Goal: Information Seeking & Learning: Learn about a topic

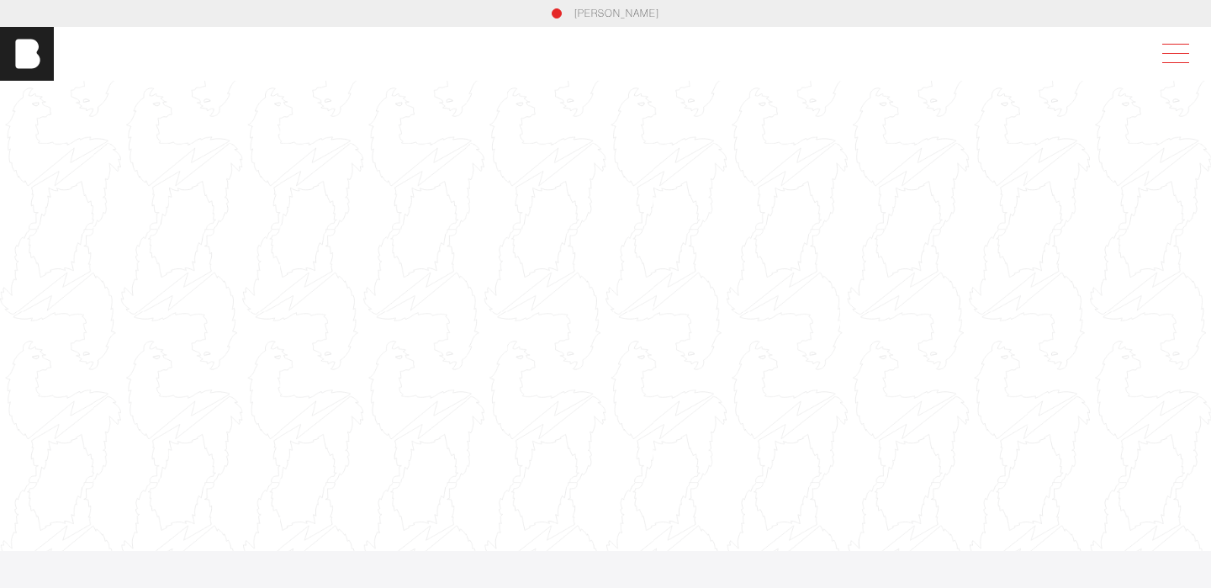
click at [1175, 53] on span at bounding box center [1175, 53] width 27 height 1
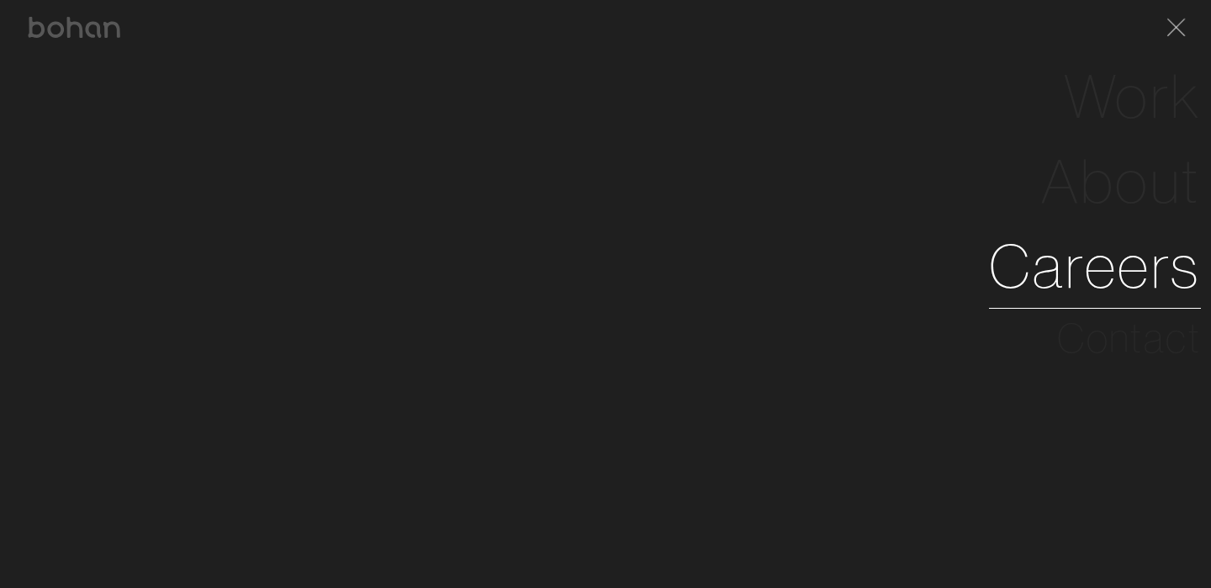
click at [1080, 307] on link "Careers" at bounding box center [1095, 266] width 212 height 85
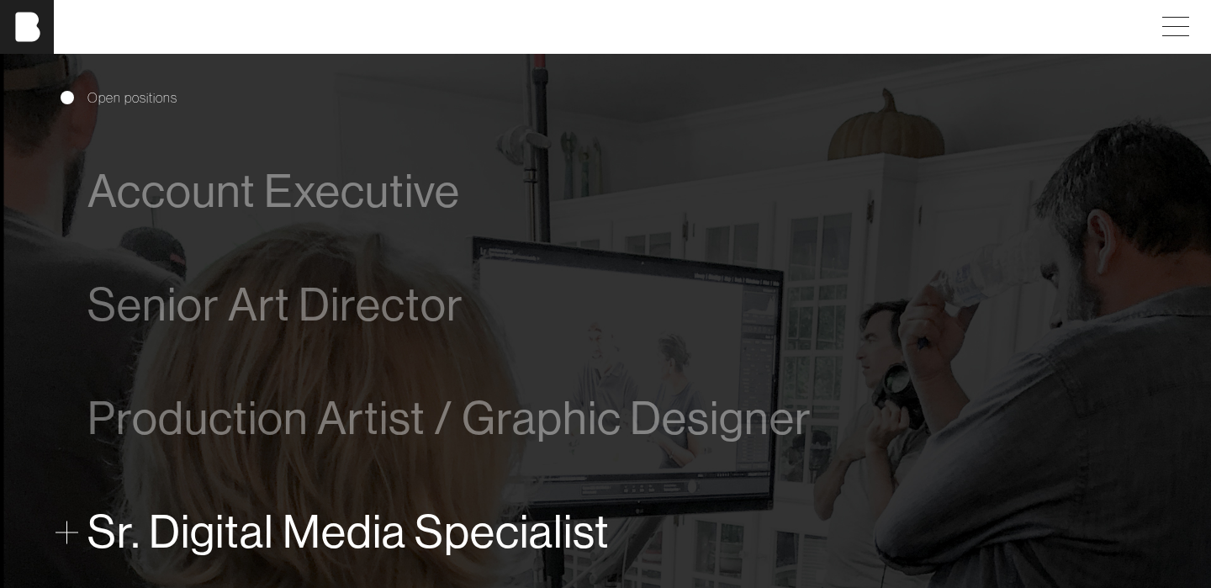
scroll to position [898, 0]
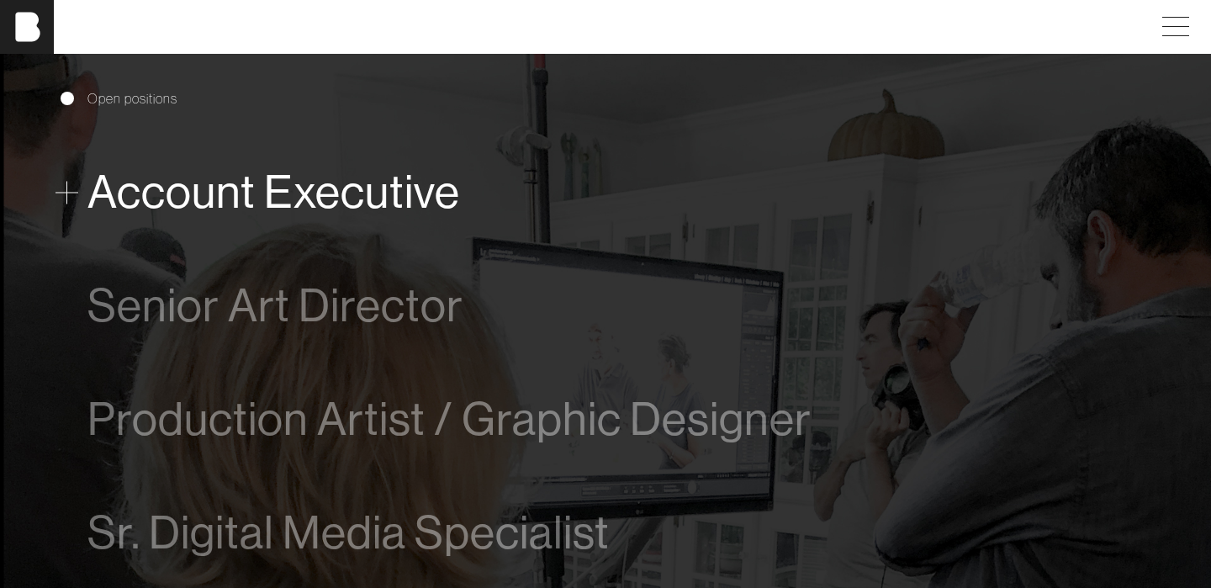
click at [251, 203] on span "Account Executive" at bounding box center [273, 191] width 373 height 51
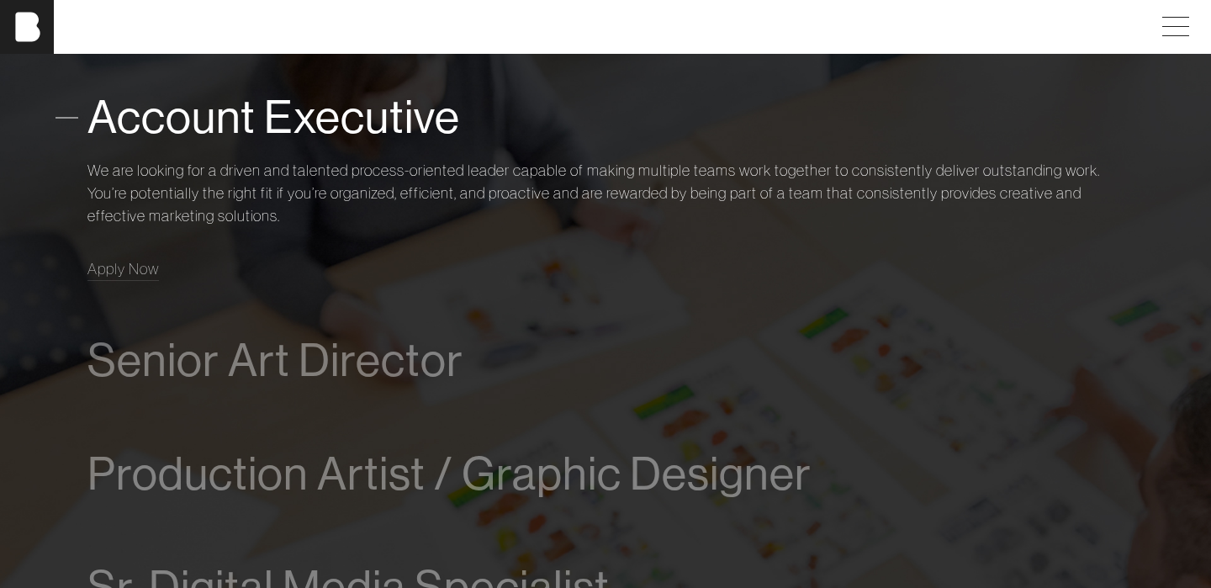
scroll to position [975, 0]
click at [72, 104] on span at bounding box center [66, 115] width 23 height 23
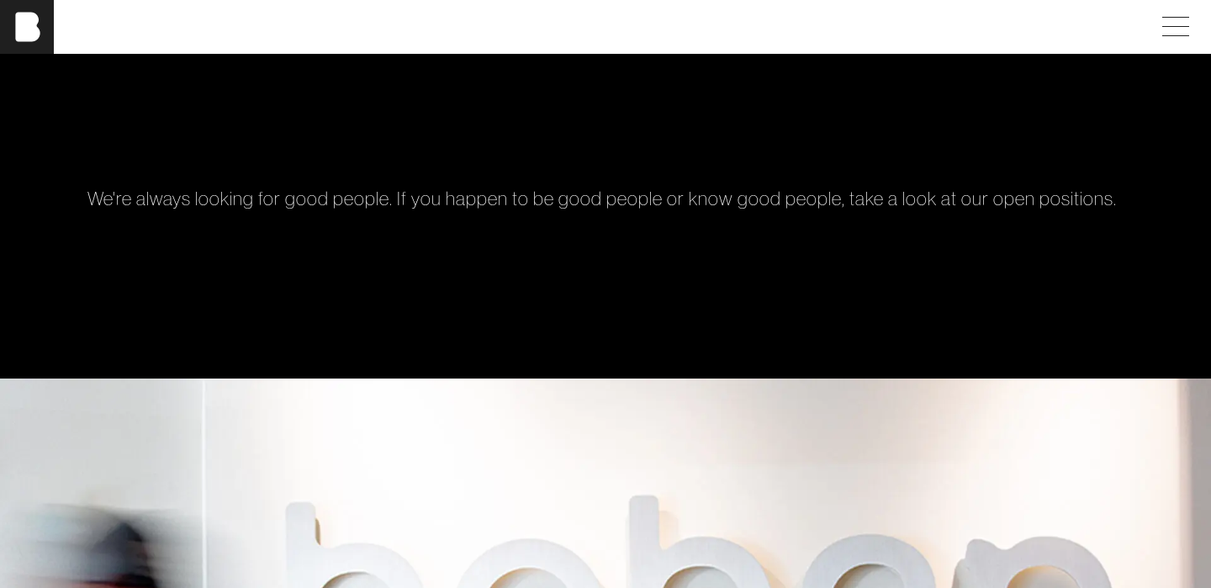
scroll to position [0, 0]
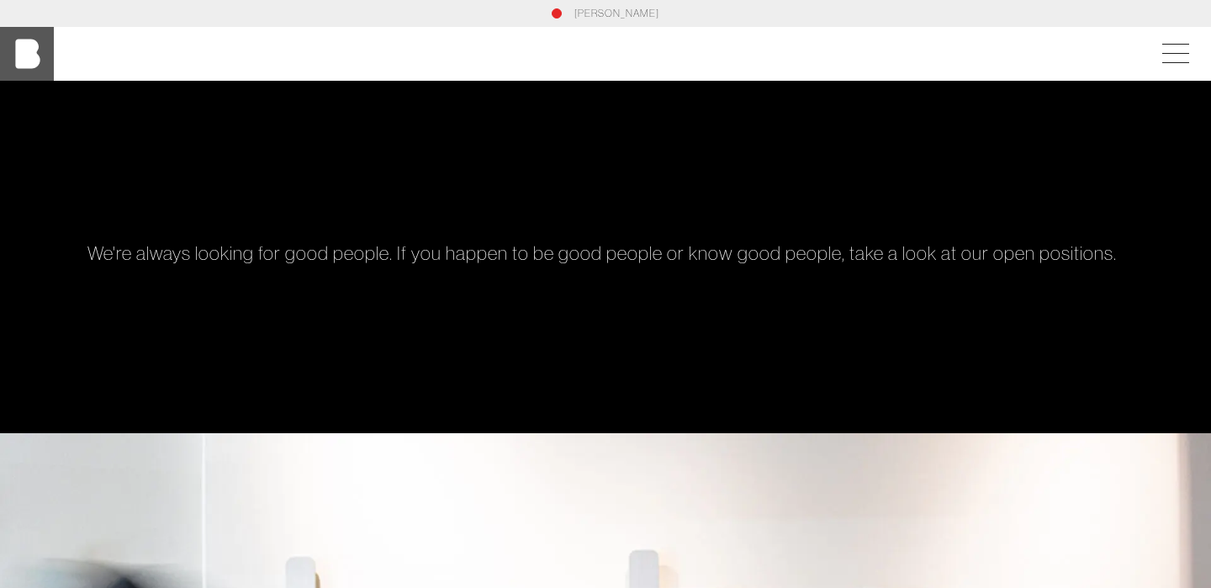
click at [30, 68] on img at bounding box center [27, 54] width 54 height 54
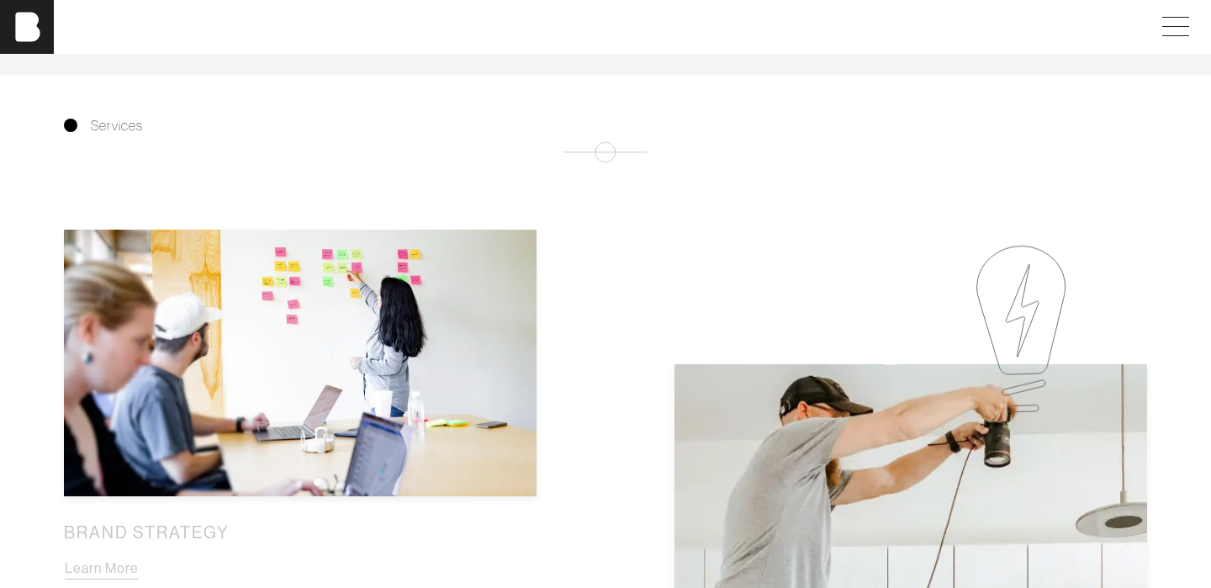
scroll to position [1015, 0]
